Goal: Contribute content

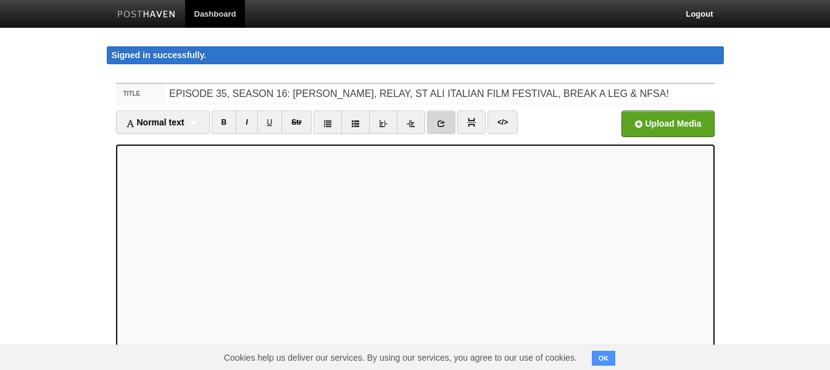
click at [443, 119] on link at bounding box center [441, 122] width 28 height 23
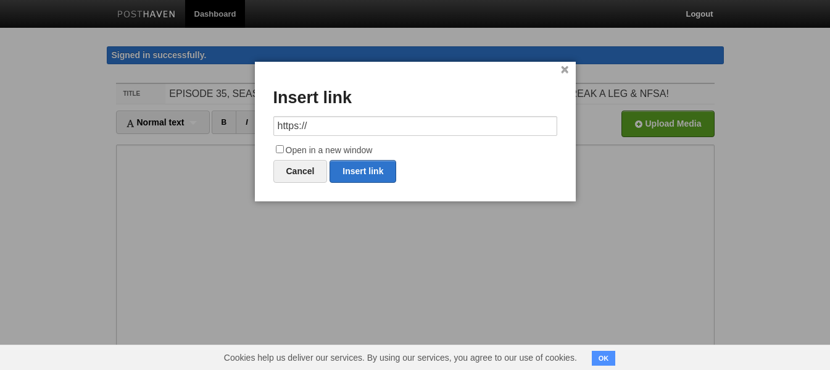
drag, startPoint x: 390, startPoint y: 122, endPoint x: 257, endPoint y: 120, distance: 132.8
click at [257, 120] on div "× Insert link https:// Open in a new window Cancel Insert link" at bounding box center [415, 132] width 321 height 140
click at [361, 168] on link "Insert link" at bounding box center [363, 171] width 67 height 23
type input "https://"
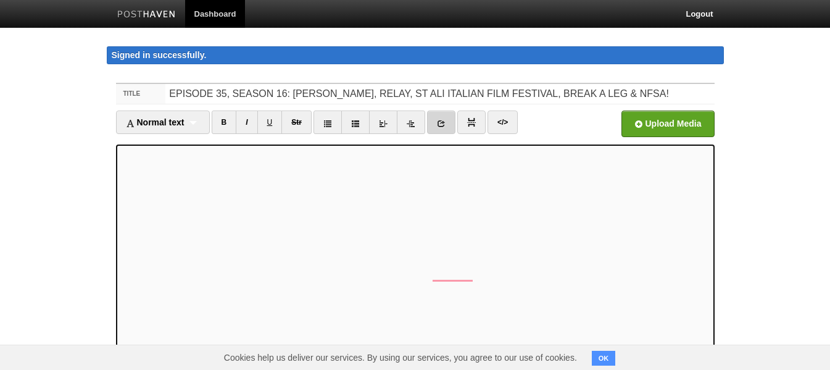
click at [444, 127] on icon at bounding box center [441, 123] width 9 height 9
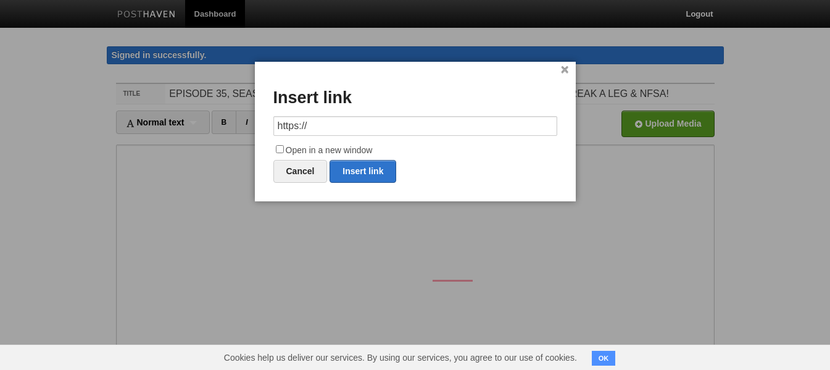
drag, startPoint x: 374, startPoint y: 130, endPoint x: 252, endPoint y: 116, distance: 122.4
click at [252, 116] on body "Dashboard Logout Signed in successfully. Signed in successfully. × Post created…" at bounding box center [415, 274] width 830 height 548
click at [382, 166] on link "Insert link" at bounding box center [363, 171] width 67 height 23
type input "https://"
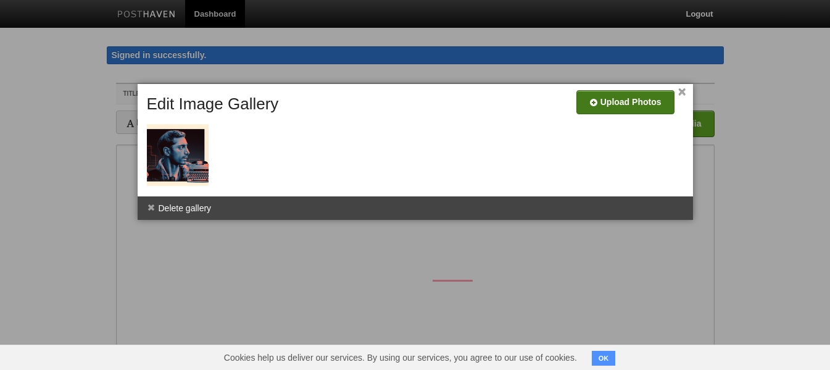
click at [601, 110] on input "file" at bounding box center [255, 106] width 935 height 63
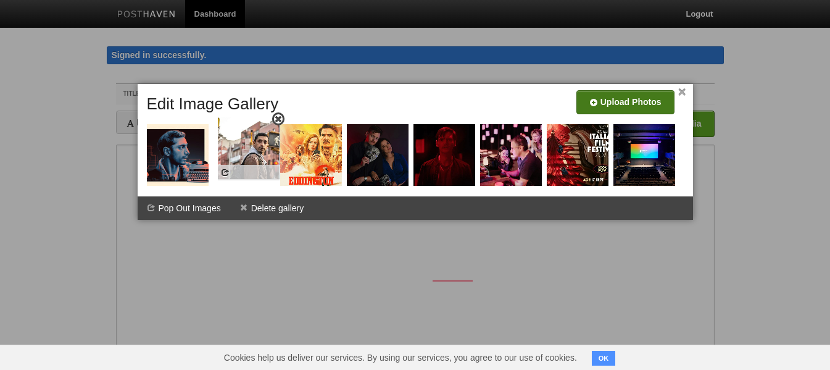
drag, startPoint x: 511, startPoint y: 152, endPoint x: 248, endPoint y: 146, distance: 263.1
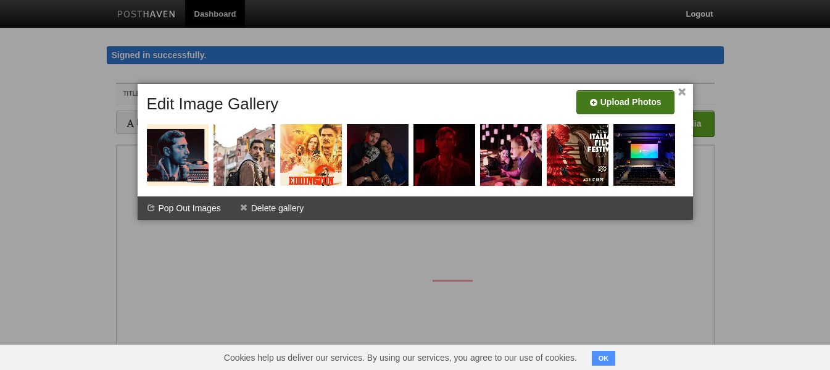
click at [681, 89] on link "×" at bounding box center [682, 92] width 8 height 7
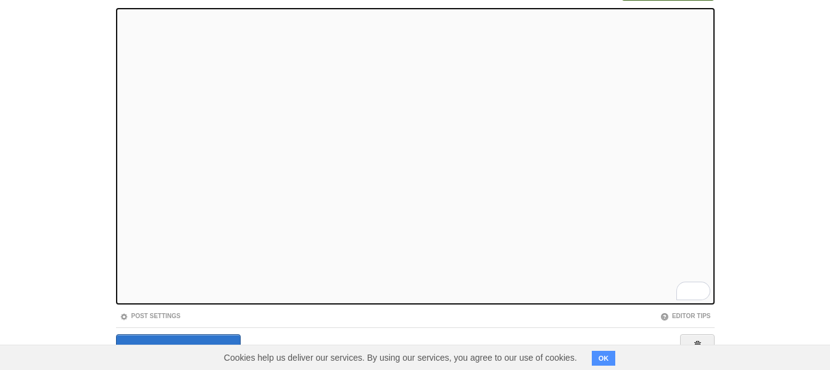
scroll to position [178, 0]
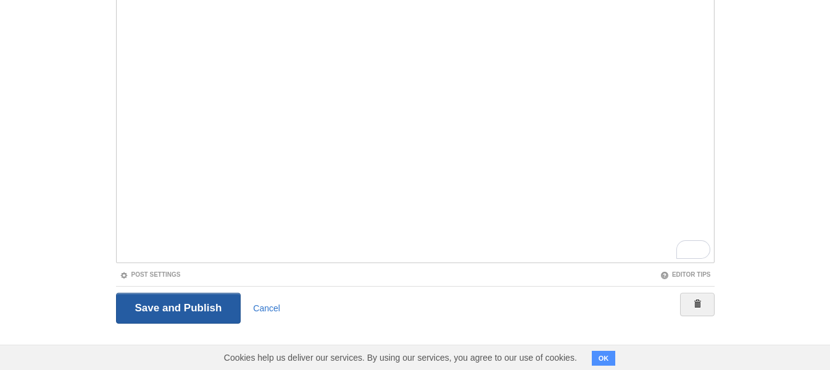
click at [176, 307] on input "Save and Publish" at bounding box center [178, 308] width 125 height 31
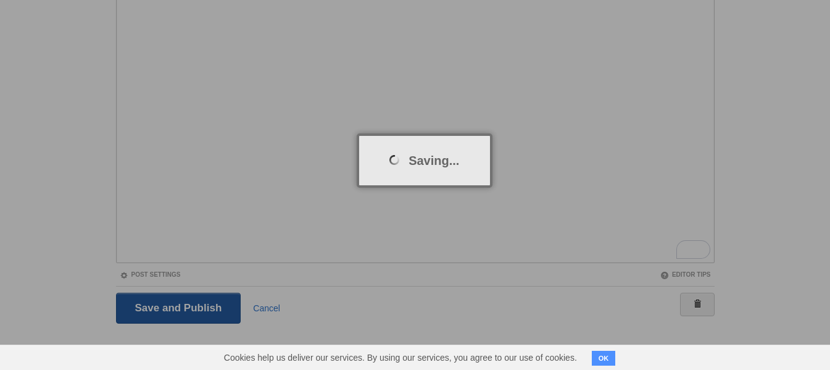
scroll to position [72, 0]
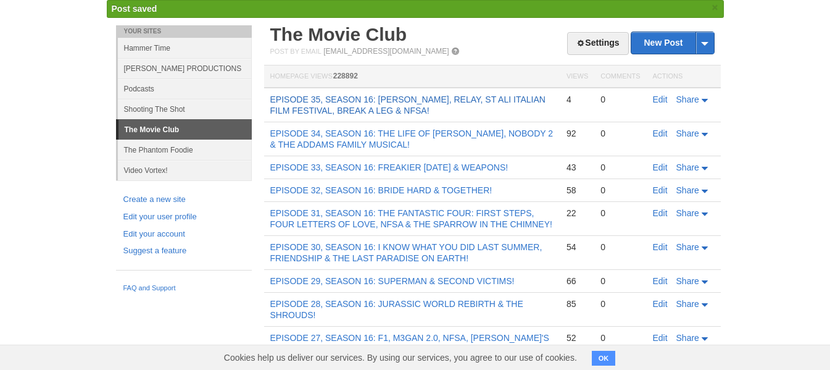
click at [356, 110] on link "EPISODE 35, SEASON 16: [PERSON_NAME], RELAY, ST ALI ITALIAN FILM FESTIVAL, BREA…" at bounding box center [407, 104] width 275 height 21
